Goal: Transaction & Acquisition: Obtain resource

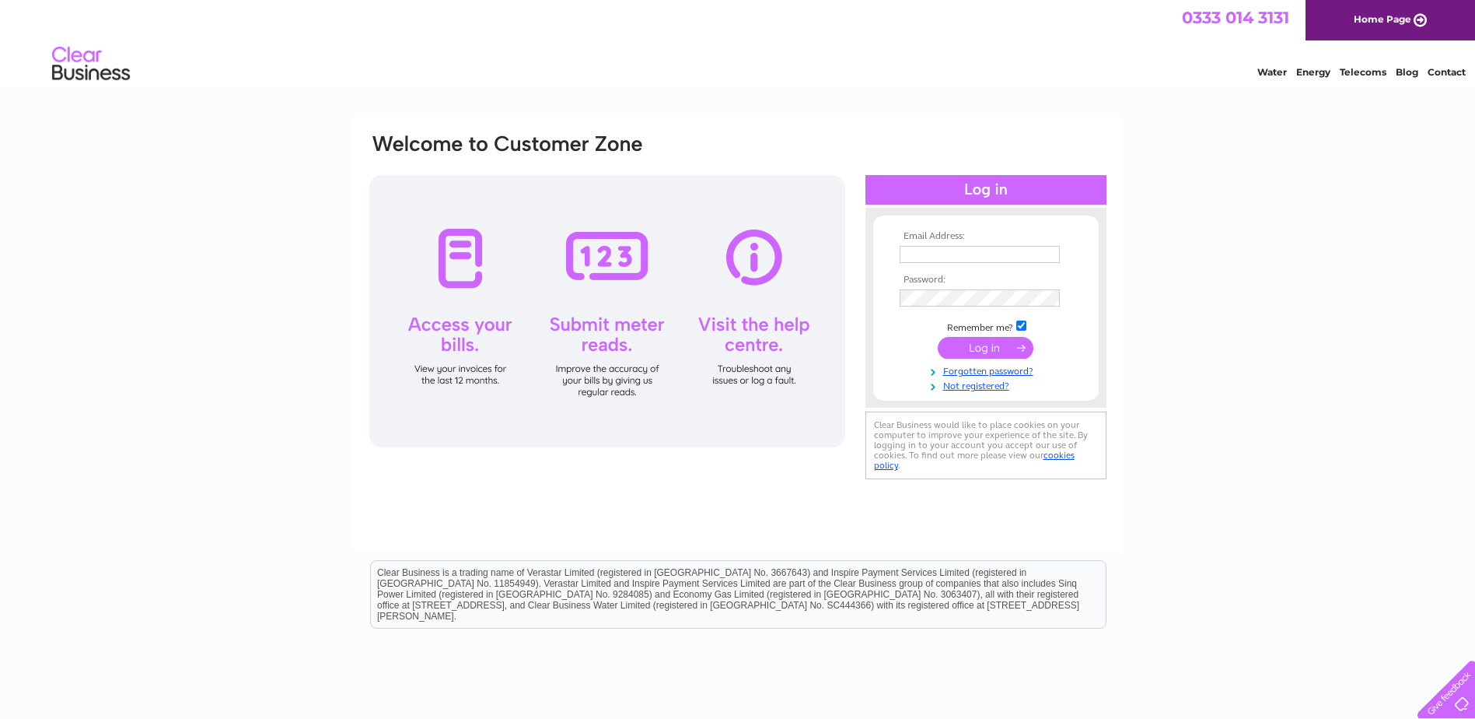
type input "[EMAIL_ADDRESS][DOMAIN_NAME]"
click at [1003, 350] on input "submit" at bounding box center [986, 348] width 96 height 22
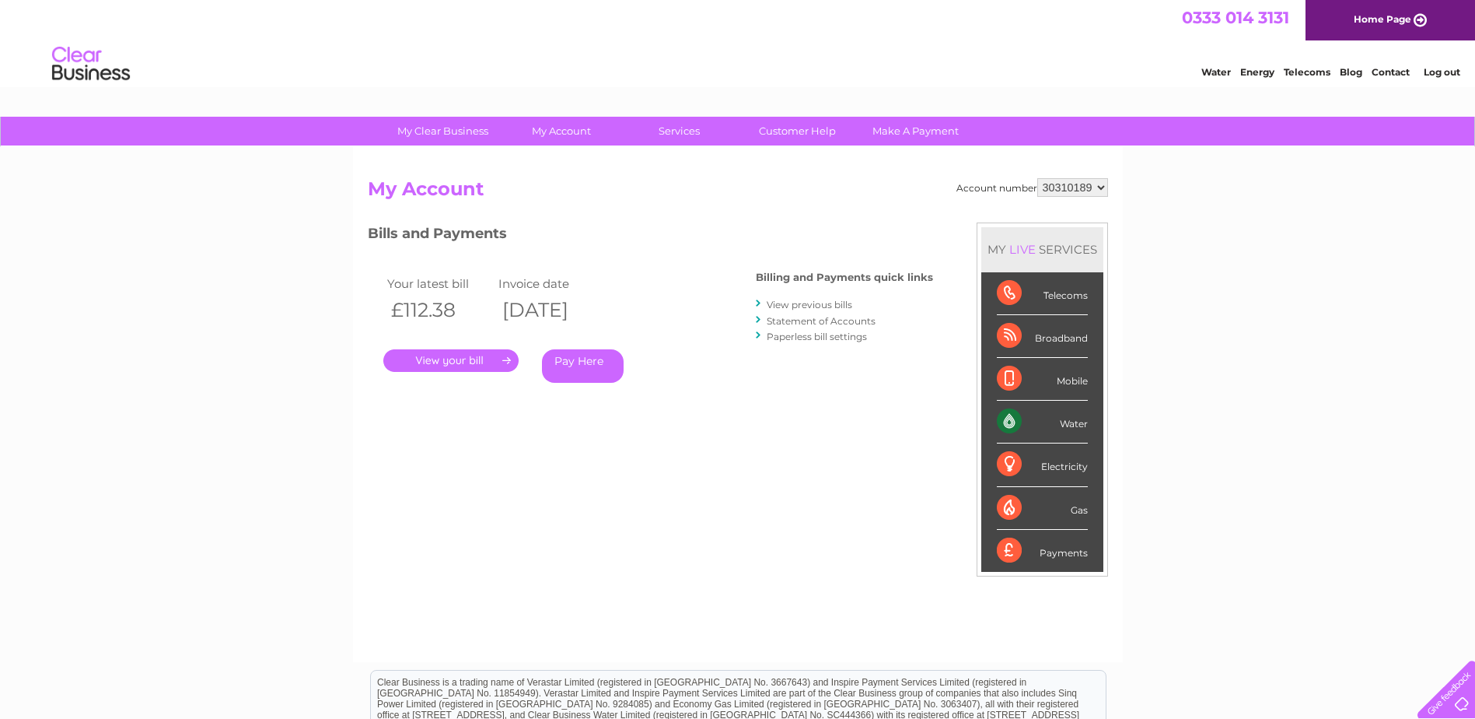
click at [439, 356] on link "." at bounding box center [450, 360] width 135 height 23
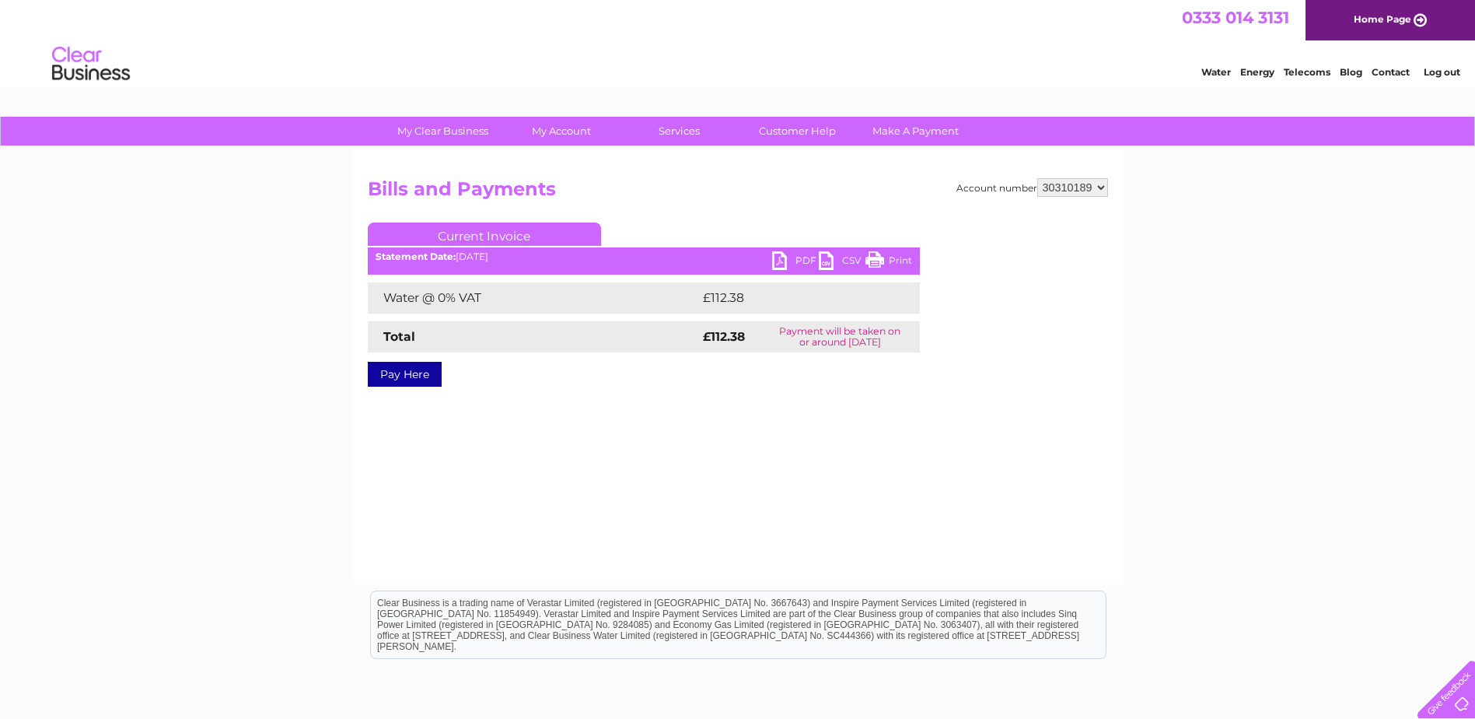
click at [782, 259] on link "PDF" at bounding box center [795, 262] width 47 height 23
click at [1447, 69] on link "Log out" at bounding box center [1442, 72] width 37 height 12
